Goal: Transaction & Acquisition: Purchase product/service

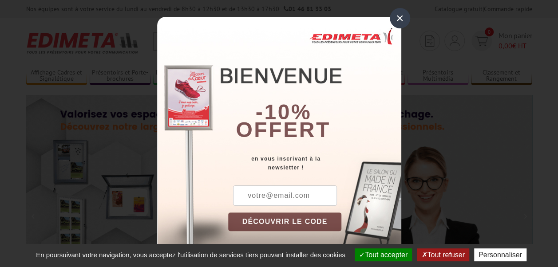
click at [393, 20] on div "×" at bounding box center [400, 18] width 20 height 20
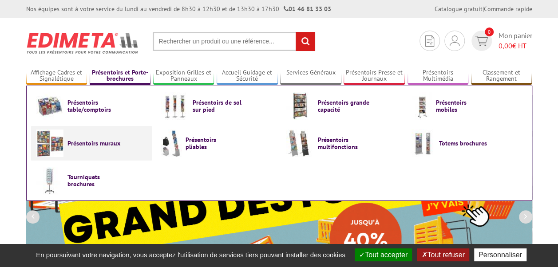
click at [115, 146] on span "Présentoirs muraux" at bounding box center [93, 143] width 53 height 7
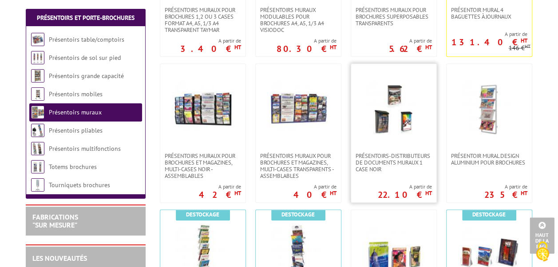
scroll to position [444, 0]
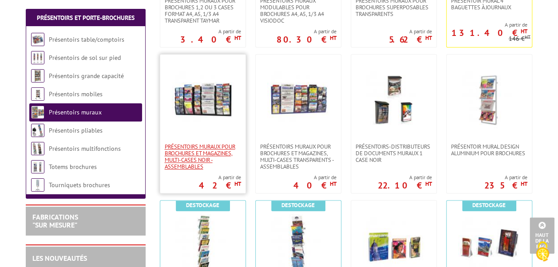
click at [208, 153] on span "PRÉSENTOIRS MURAUX POUR BROCHURES ET MAGAZINES, MULTI-CASES NOIR - ASSEMBLABLES" at bounding box center [203, 156] width 76 height 27
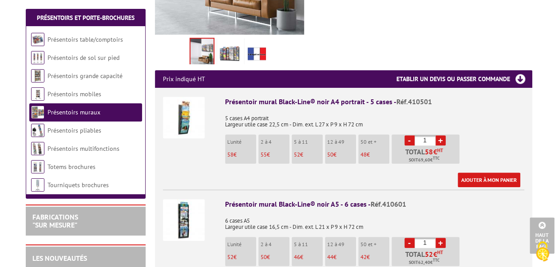
scroll to position [311, 0]
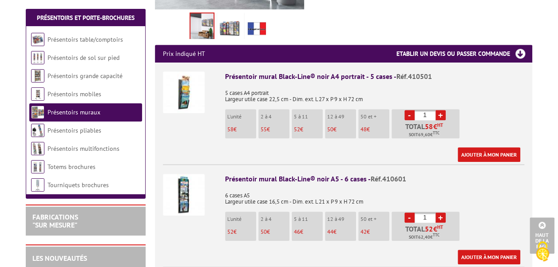
click at [440, 110] on link "+" at bounding box center [441, 115] width 10 height 10
click at [411, 110] on link "-" at bounding box center [410, 115] width 10 height 10
type input "1"
click at [492, 147] on link "Ajouter à mon panier" at bounding box center [489, 154] width 63 height 15
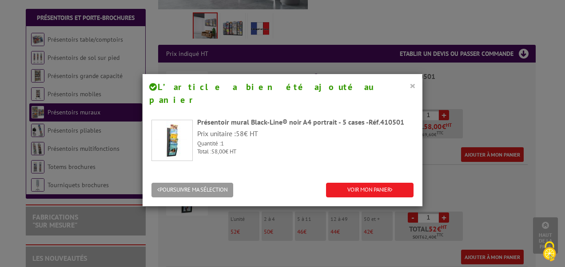
click at [410, 87] on button "×" at bounding box center [412, 86] width 6 height 12
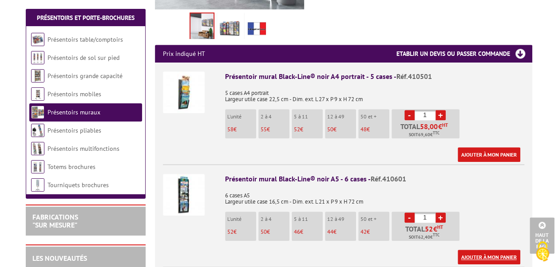
click at [474, 250] on link "Ajouter à mon panier" at bounding box center [489, 257] width 63 height 15
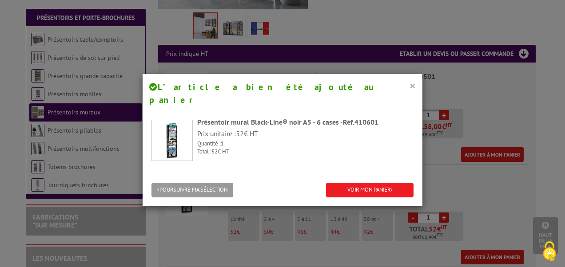
click at [412, 87] on button "×" at bounding box center [412, 86] width 6 height 12
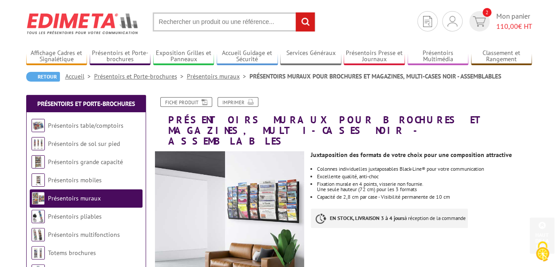
scroll to position [0, 0]
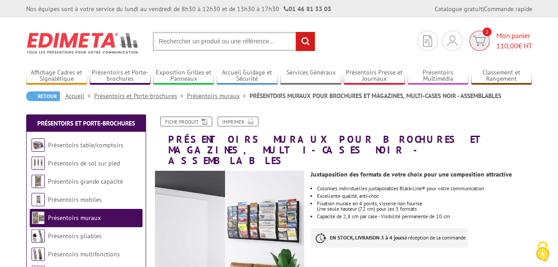
click at [518, 36] on span "Mon panier 110,00 € HT" at bounding box center [514, 41] width 36 height 20
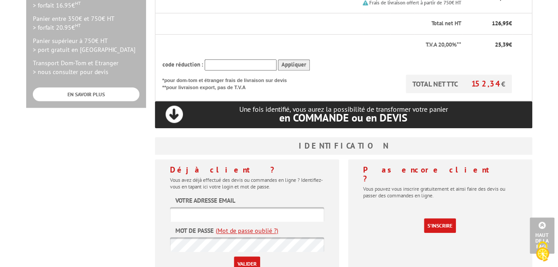
scroll to position [355, 0]
